Goal: Task Accomplishment & Management: Manage account settings

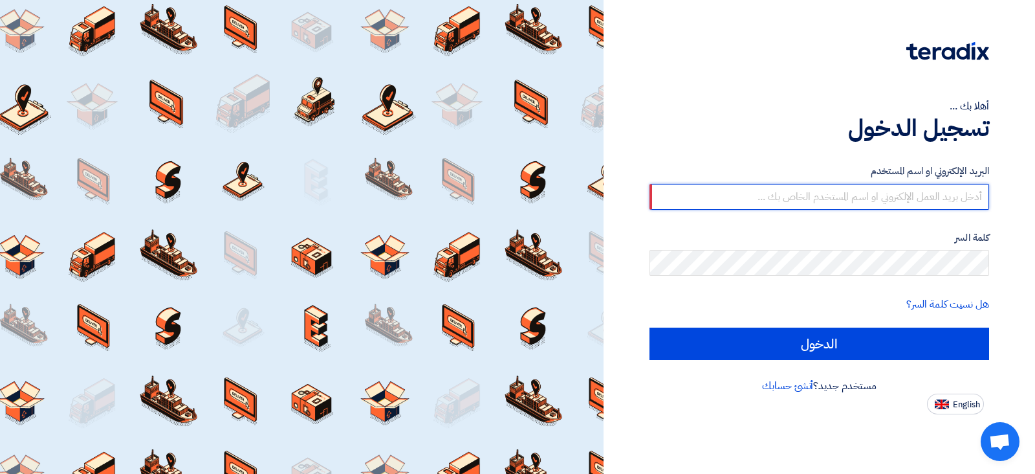
click at [782, 195] on input "text" at bounding box center [820, 197] width 340 height 26
type input "Ayman.babiker@alsaeed.com.sa"
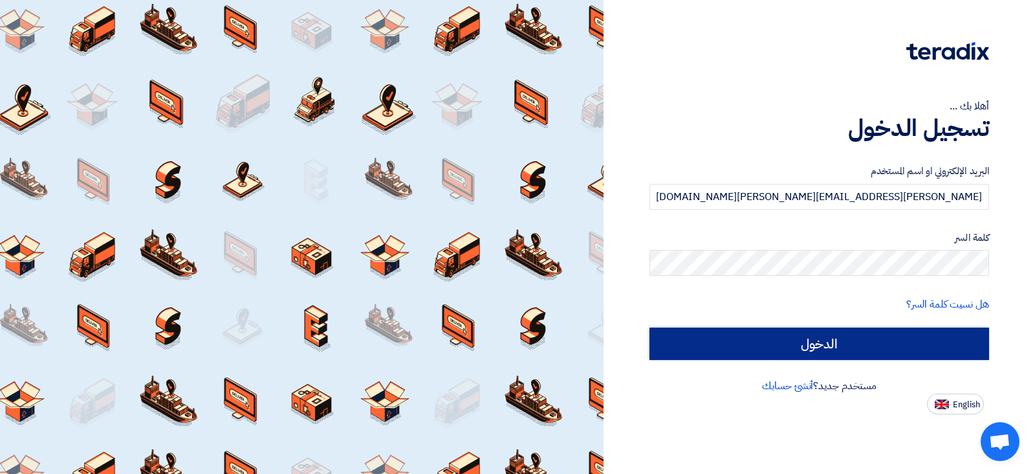
click at [820, 344] on input "الدخول" at bounding box center [820, 343] width 340 height 32
type input "Sign in"
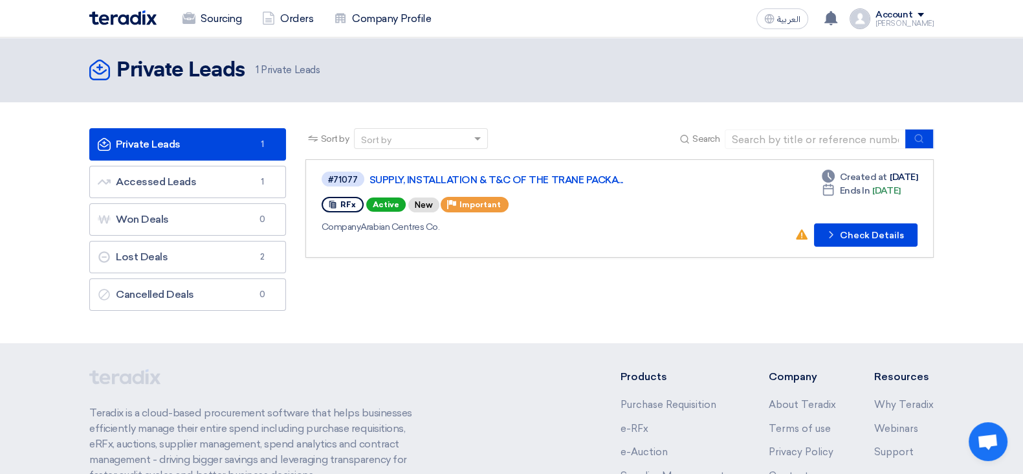
click at [208, 133] on link "Private Leads Private Leads 1" at bounding box center [187, 144] width 197 height 32
click at [201, 186] on link "Accessed Leads Accessed Leads 1" at bounding box center [187, 182] width 197 height 32
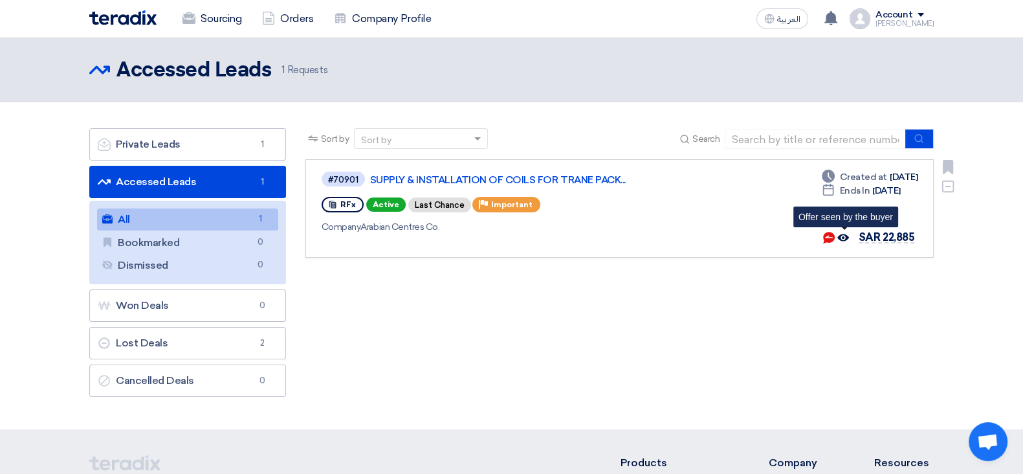
click at [848, 237] on use at bounding box center [843, 237] width 12 height 7
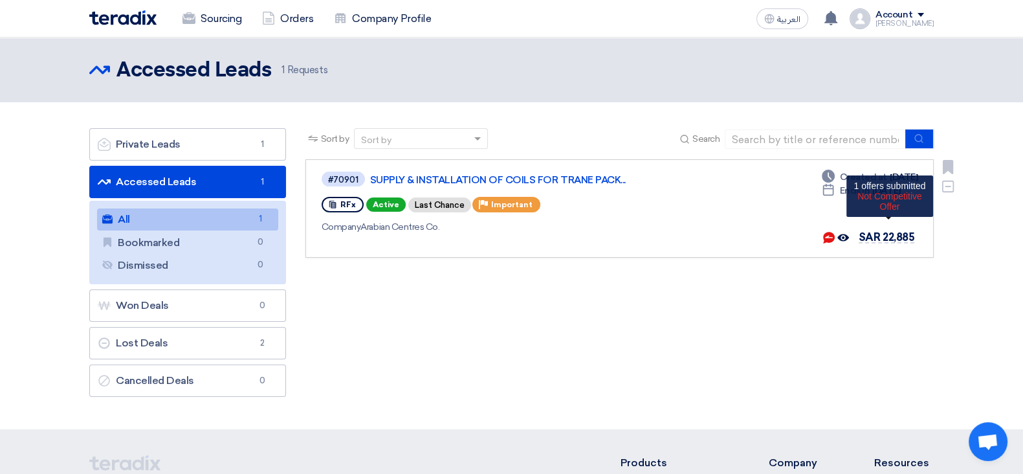
click at [907, 237] on span "SAR 22,885" at bounding box center [887, 237] width 56 height 12
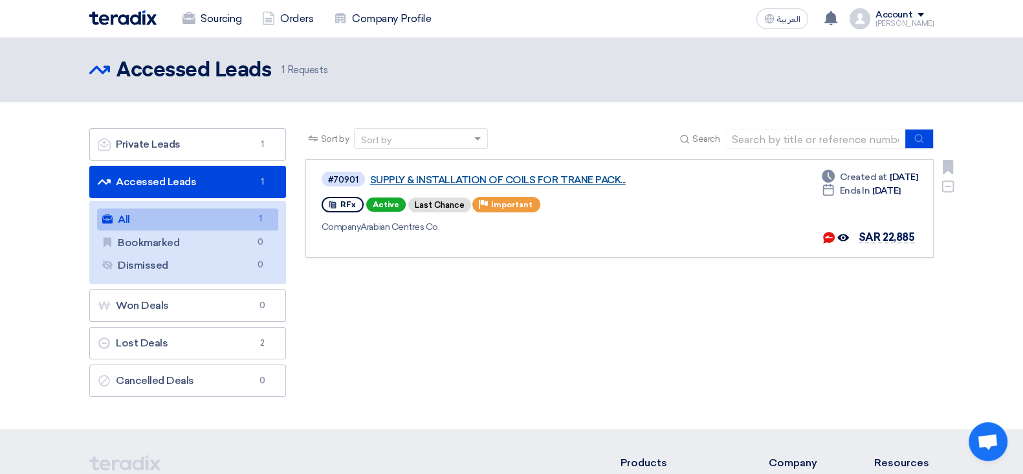
click at [439, 176] on link "SUPPLY & INSTALLATION OF COILS FOR TRANE PACK..." at bounding box center [532, 180] width 324 height 12
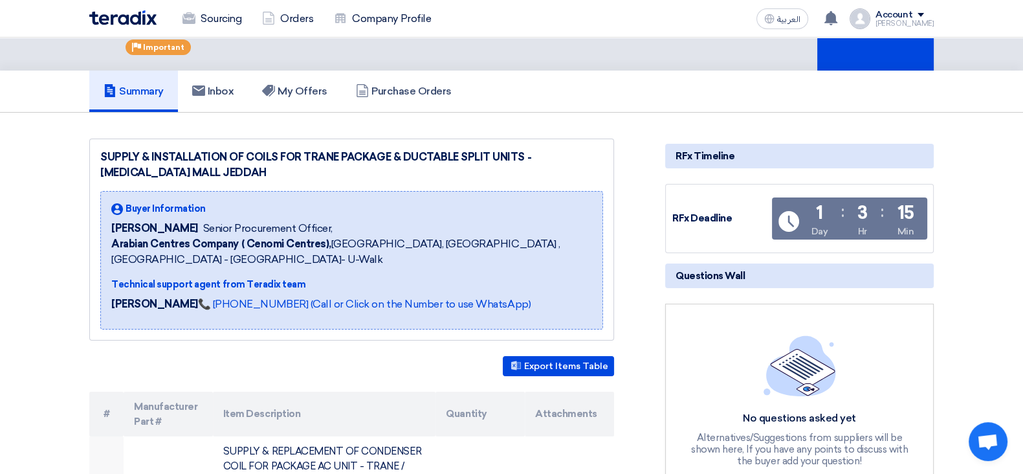
scroll to position [243, 0]
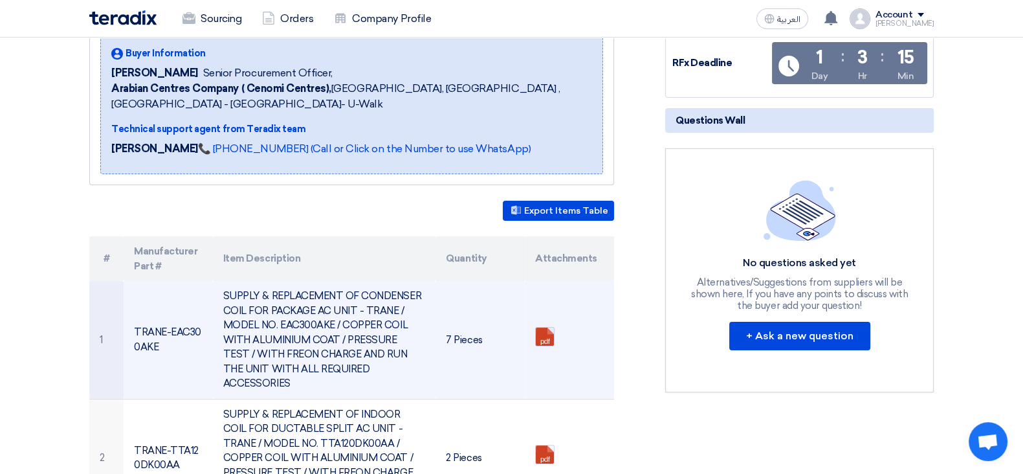
click at [544, 333] on link at bounding box center [588, 366] width 104 height 78
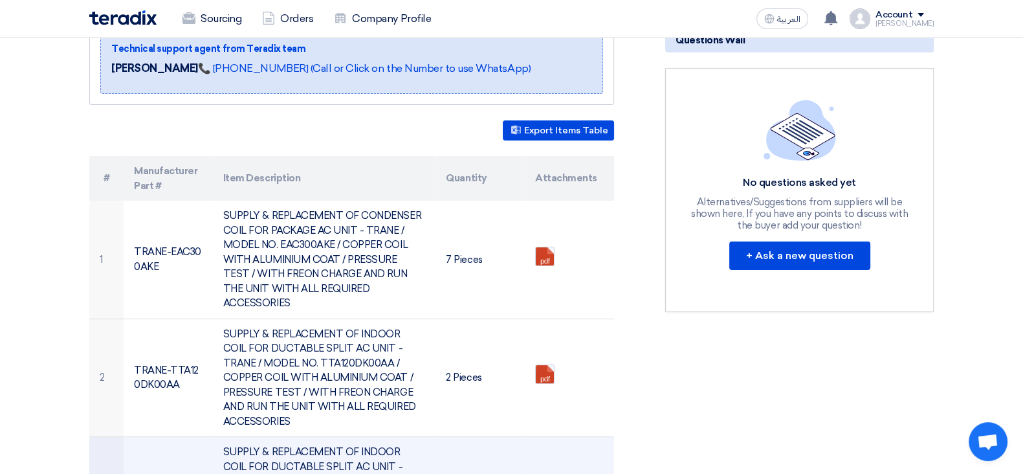
scroll to position [0, 0]
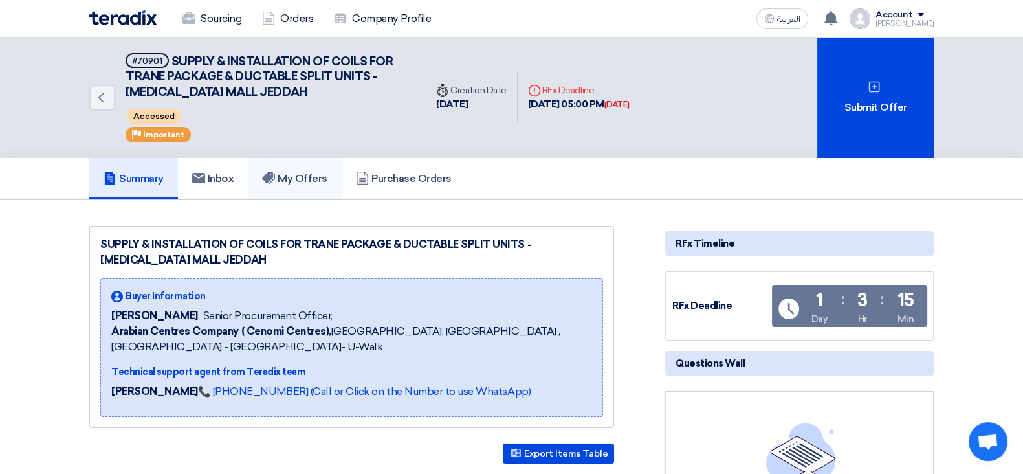
click at [301, 177] on h5 "My Offers" at bounding box center [294, 178] width 65 height 13
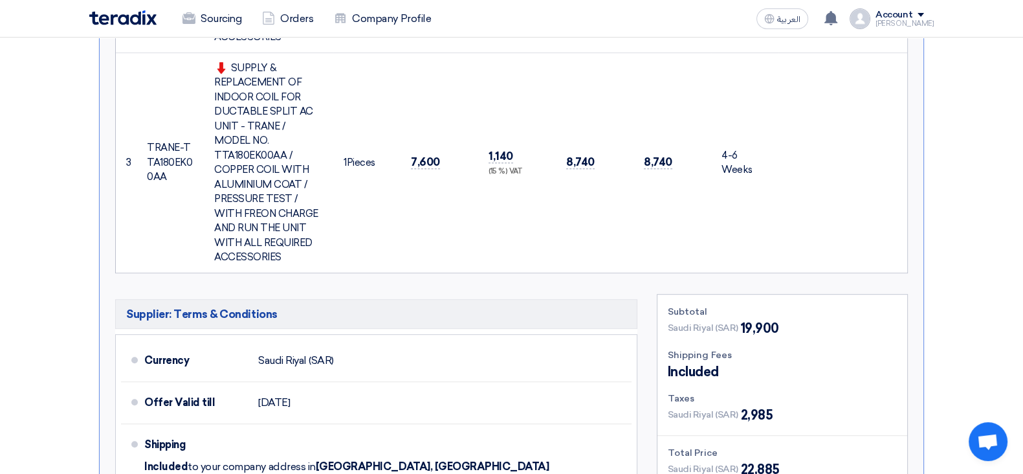
scroll to position [971, 0]
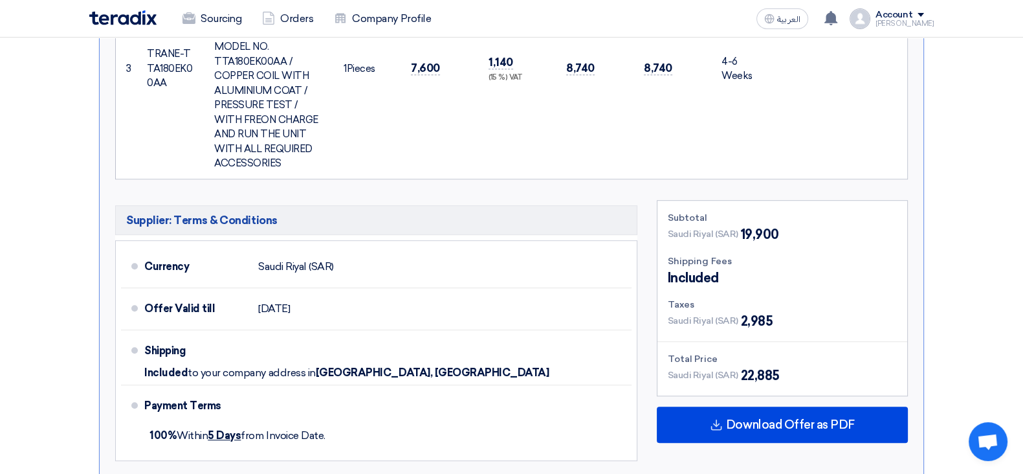
click at [767, 225] on span "19,900" at bounding box center [760, 234] width 38 height 19
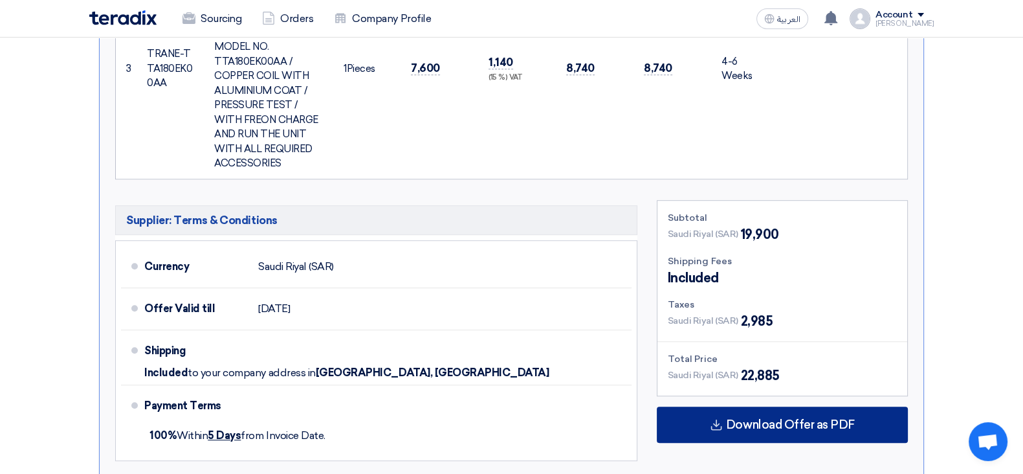
click at [769, 406] on div "Download Offer as PDF" at bounding box center [782, 424] width 251 height 36
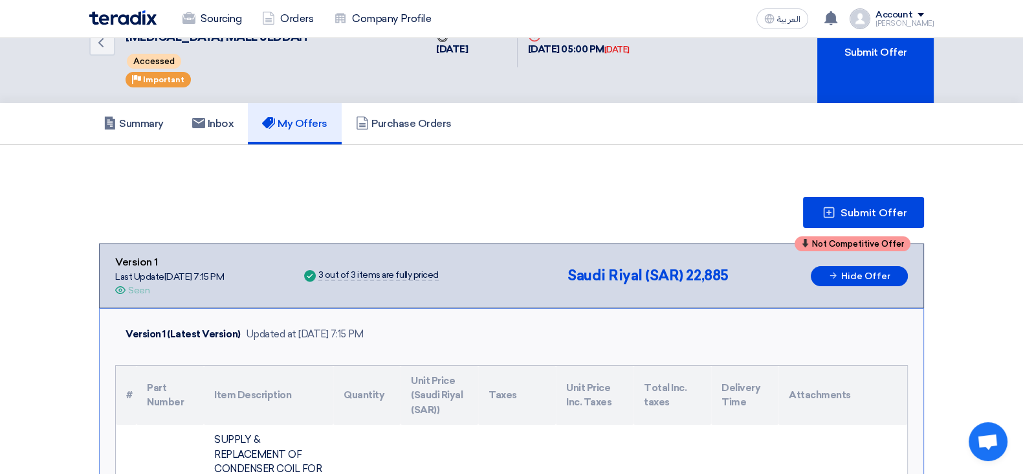
scroll to position [0, 0]
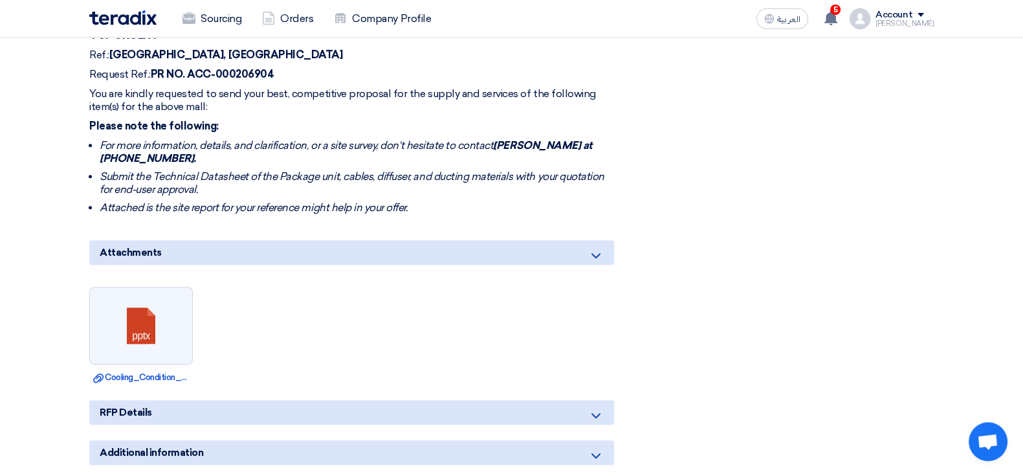
scroll to position [1051, 0]
click at [180, 371] on link "Download file Cooling_Condition_of_a_Highceiling_area_BTW_GG_.pptx" at bounding box center [141, 377] width 96 height 13
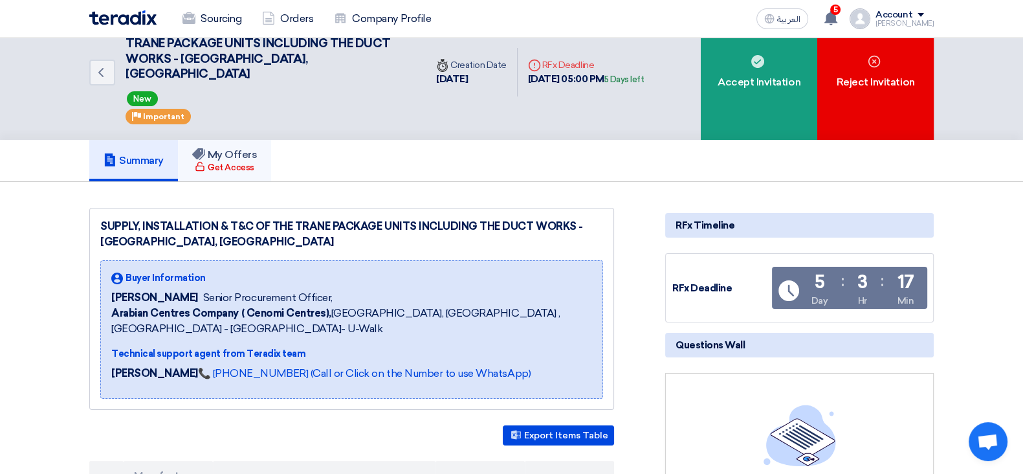
scroll to position [0, 0]
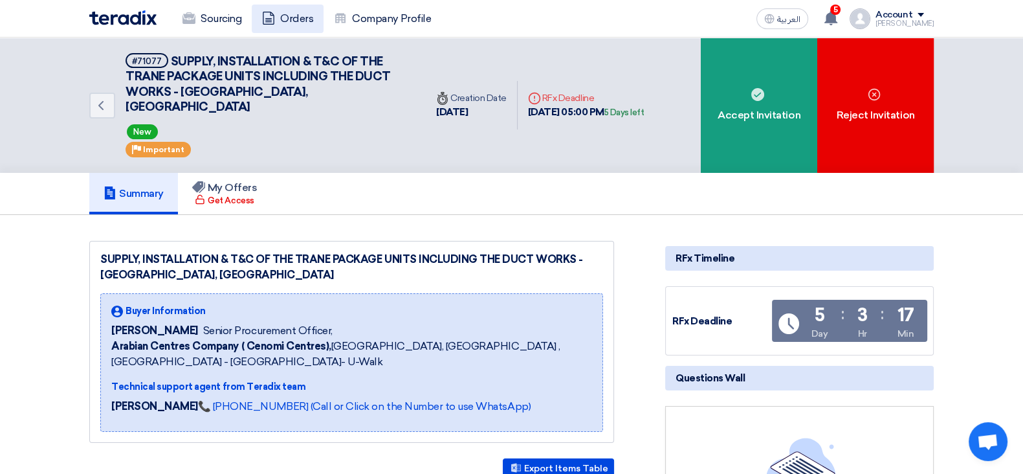
click at [283, 18] on link "Orders" at bounding box center [288, 19] width 72 height 28
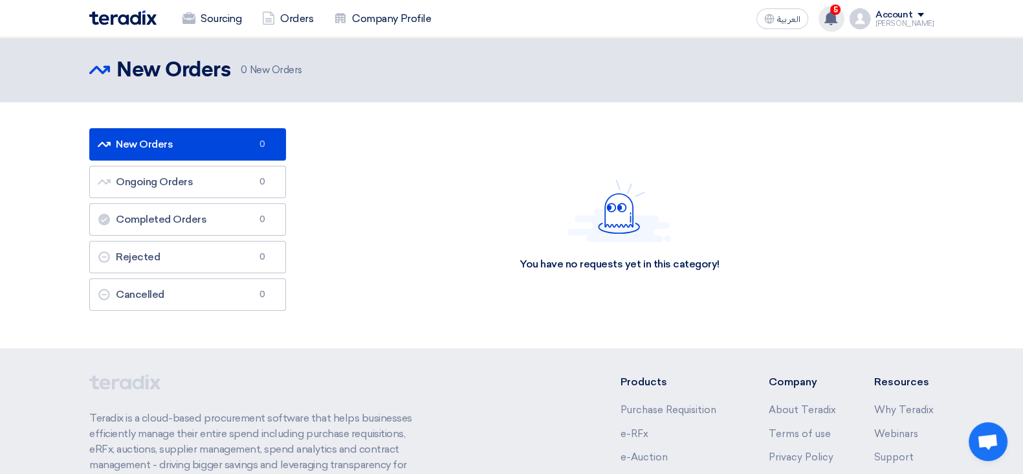
click at [837, 18] on icon at bounding box center [831, 18] width 14 height 14
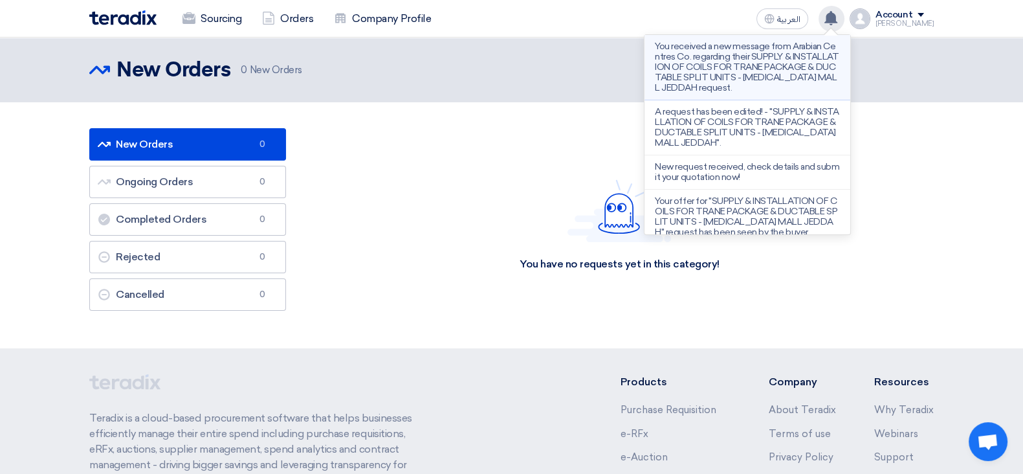
click at [800, 56] on p "You received a new message from Arabian Centres Co. regarding their SUPPLY & IN…" at bounding box center [747, 67] width 185 height 52
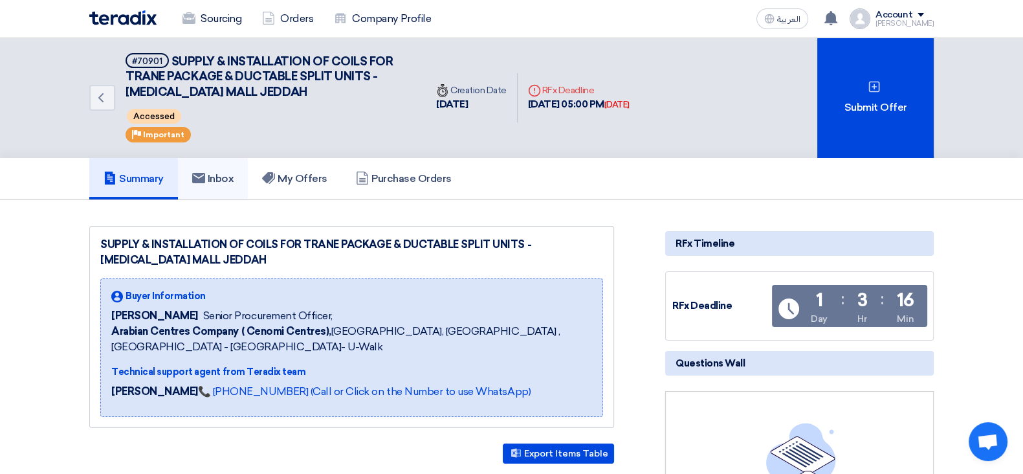
click at [233, 172] on h5 "Inbox" at bounding box center [213, 178] width 42 height 13
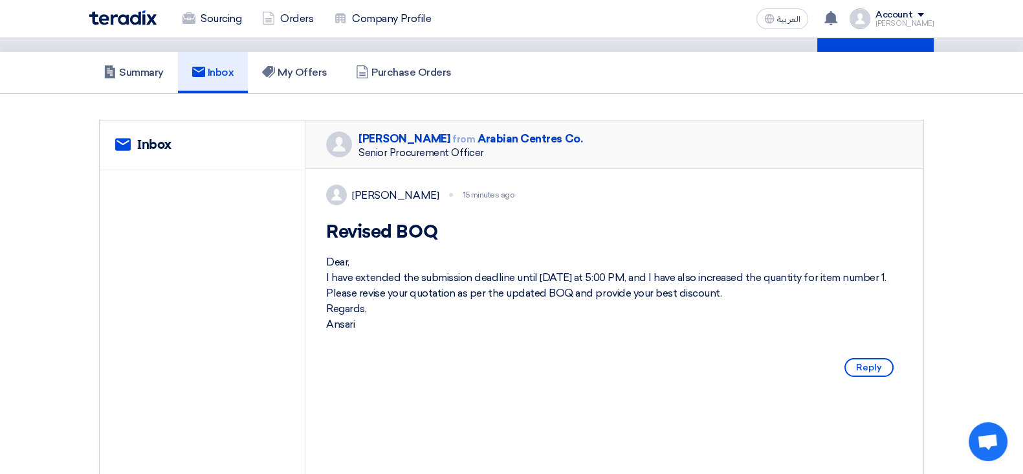
scroll to position [80, 0]
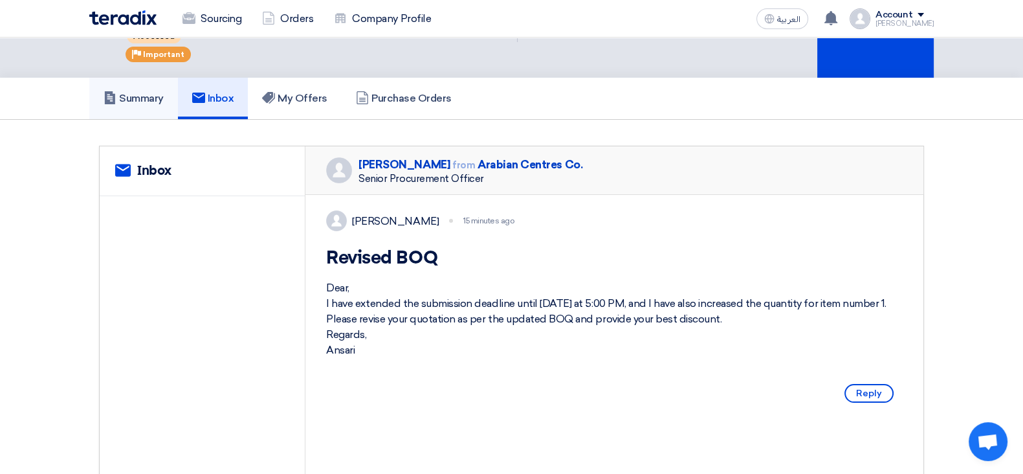
click at [151, 92] on h5 "Summary" at bounding box center [134, 98] width 60 height 13
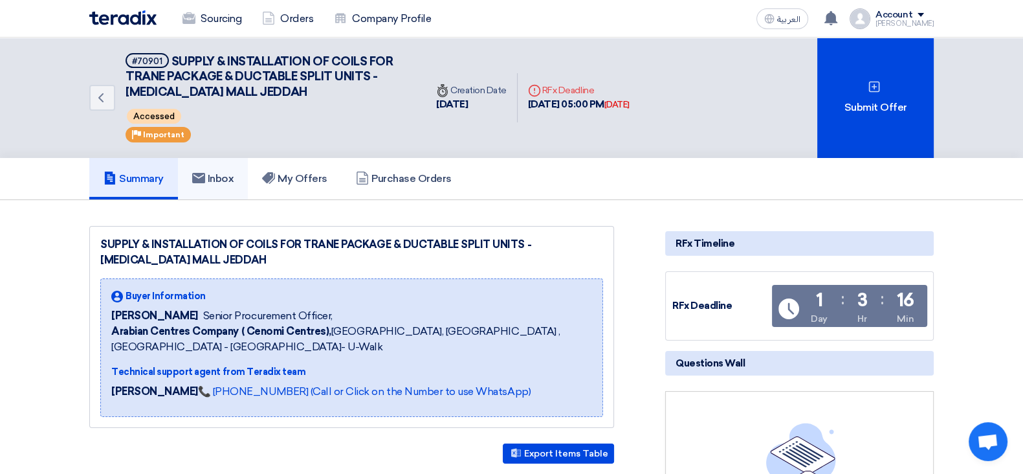
click at [239, 171] on link "Inbox" at bounding box center [213, 178] width 71 height 41
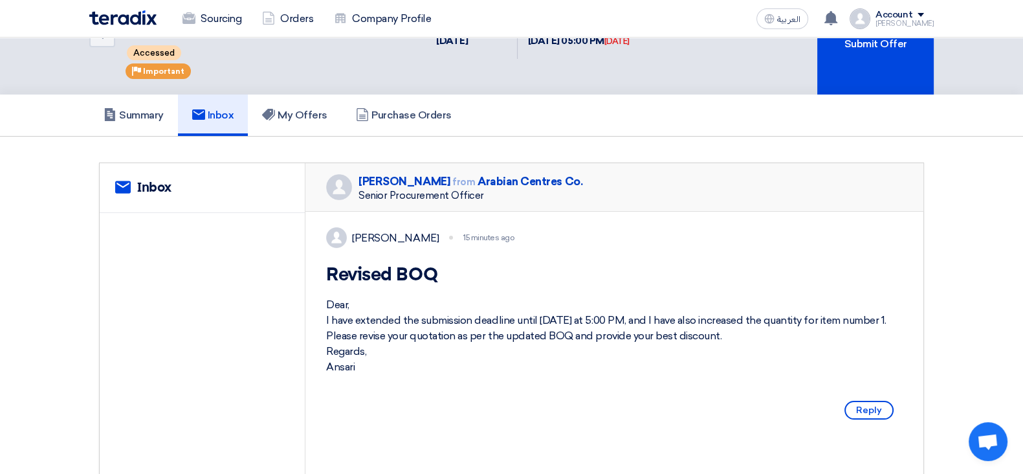
scroll to position [161, 0]
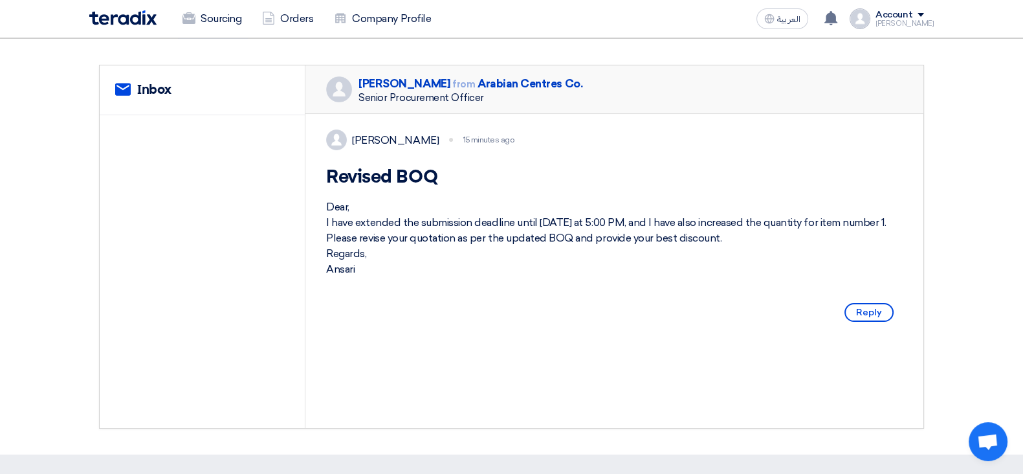
drag, startPoint x: 330, startPoint y: 223, endPoint x: 395, endPoint y: 278, distance: 85.4
click at [395, 277] on div "Dear, I have extended the submission deadline until [DATE] at 5:00 PM, and I ha…" at bounding box center [614, 238] width 577 height 78
